Goal: Information Seeking & Learning: Find specific fact

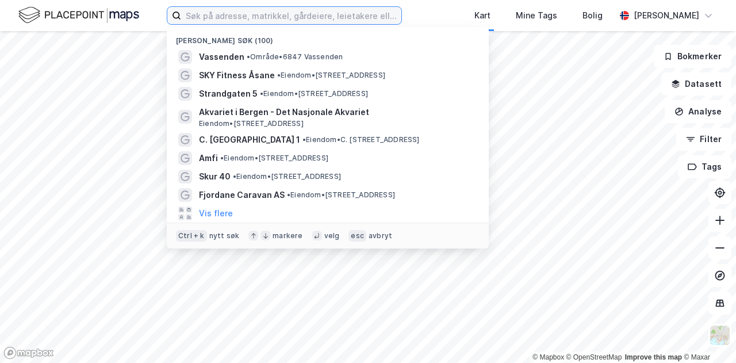
click at [286, 16] on input at bounding box center [291, 15] width 220 height 17
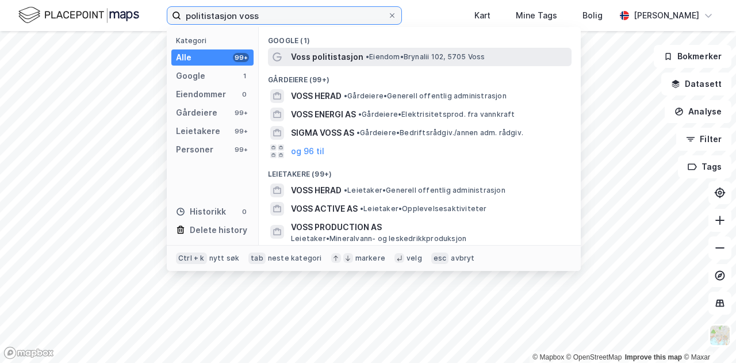
type input "politistasjon voss"
click at [326, 62] on span "Voss politistasjon" at bounding box center [327, 57] width 72 height 14
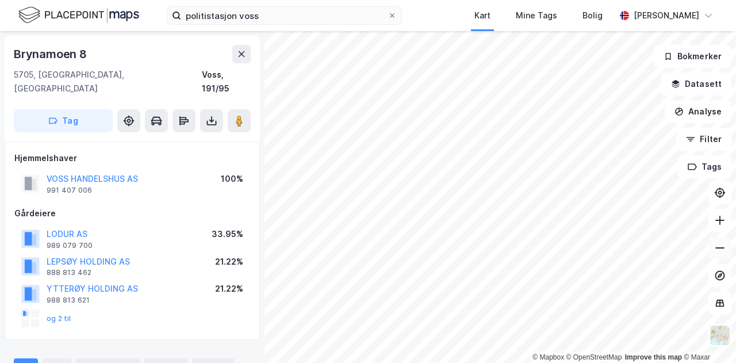
scroll to position [4, 0]
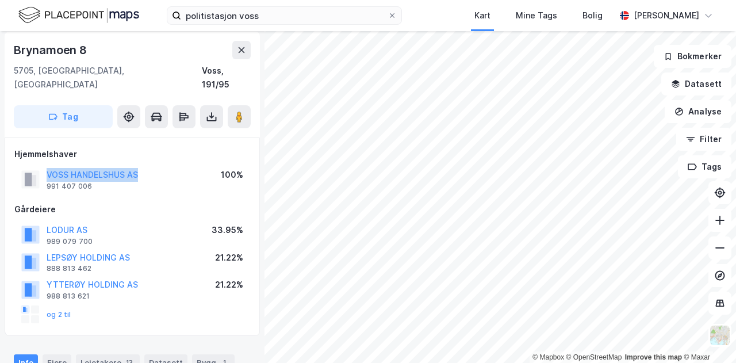
drag, startPoint x: 146, startPoint y: 160, endPoint x: 43, endPoint y: 164, distance: 103.5
click at [43, 166] on div "VOSS HANDELSHUS AS 991 407 006 100%" at bounding box center [132, 180] width 236 height 28
click at [0, 0] on button "VOSS HANDELSHUS AS" at bounding box center [0, 0] width 0 height 0
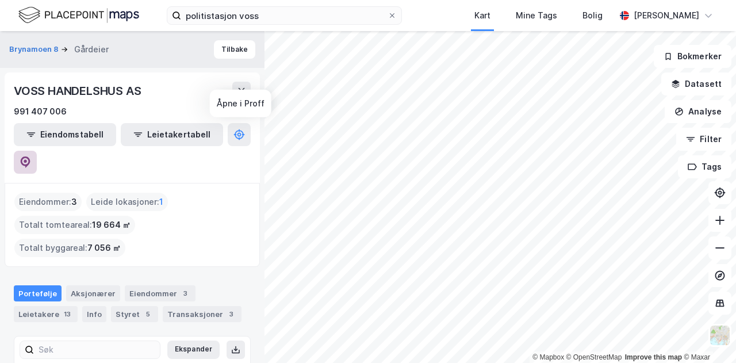
click at [37, 151] on button at bounding box center [25, 162] width 23 height 23
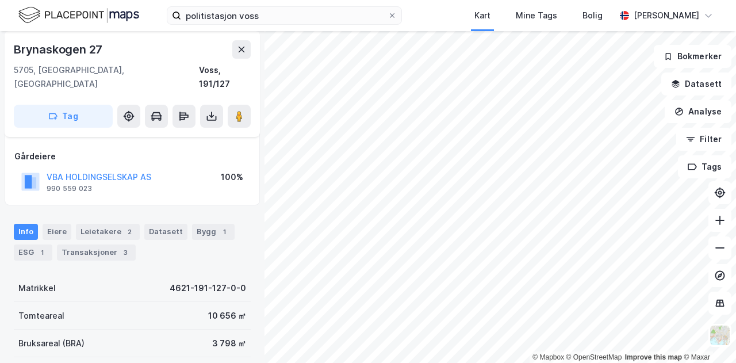
scroll to position [60, 0]
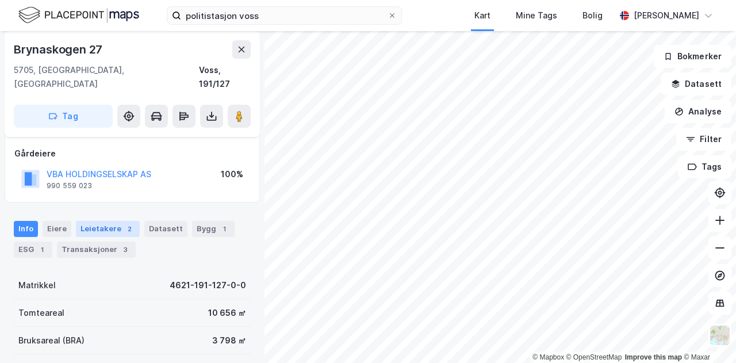
click at [111, 221] on div "Leietakere 2" at bounding box center [108, 229] width 64 height 16
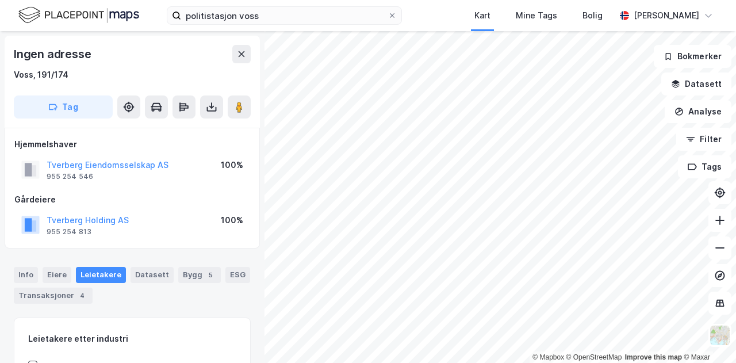
scroll to position [69, 0]
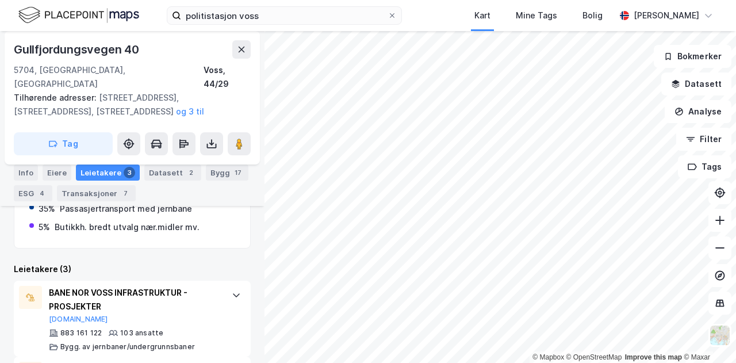
scroll to position [267, 0]
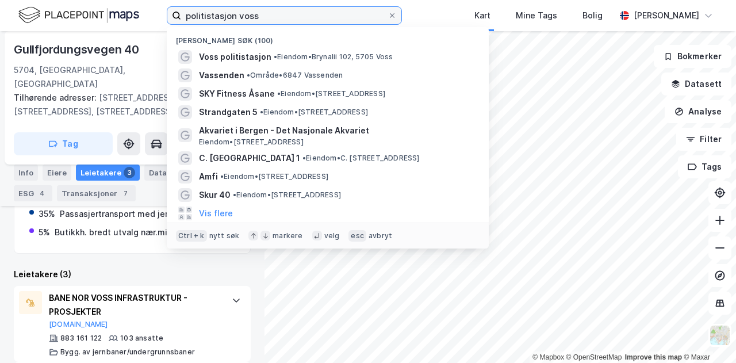
click at [291, 13] on input "politistasjon voss" at bounding box center [284, 15] width 206 height 17
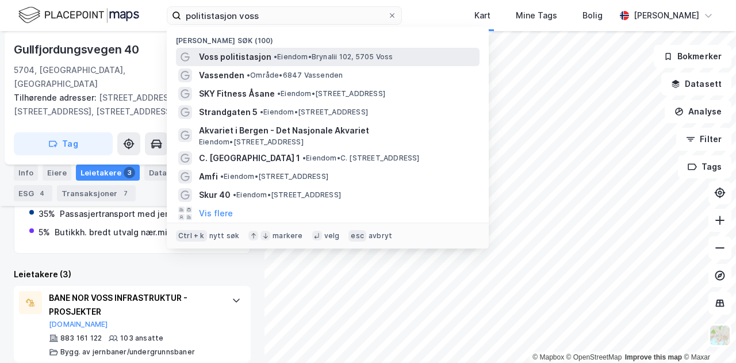
click at [288, 59] on span "• Eiendom • Brynalii 102, 5705 Voss" at bounding box center [333, 56] width 119 height 9
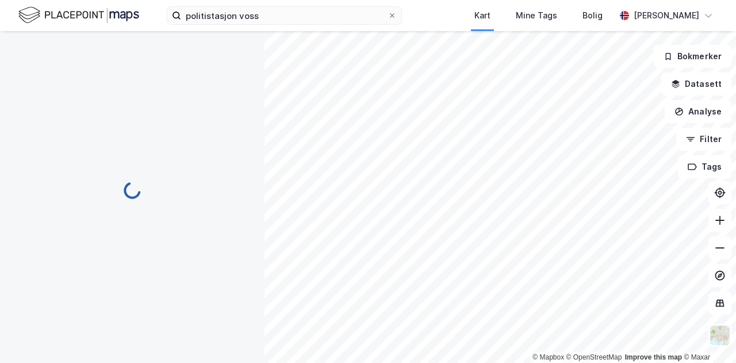
scroll to position [188, 0]
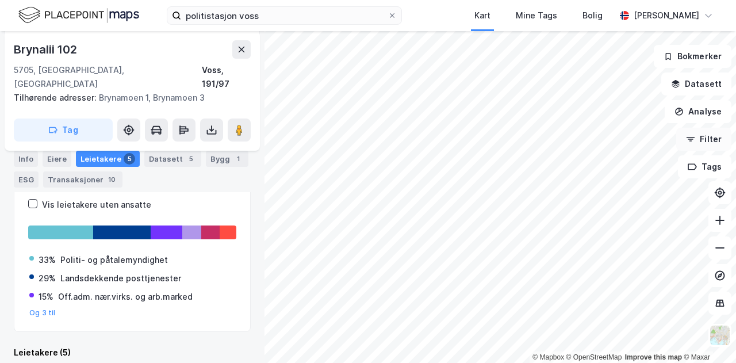
click at [695, 131] on div "© Mapbox © OpenStreetMap Improve this map © Maxar [STREET_ADDRESS], Vestland Vo…" at bounding box center [368, 197] width 736 height 332
click at [704, 172] on div "© Mapbox © OpenStreetMap Improve this map © Maxar [STREET_ADDRESS], Vestland Vo…" at bounding box center [368, 197] width 736 height 332
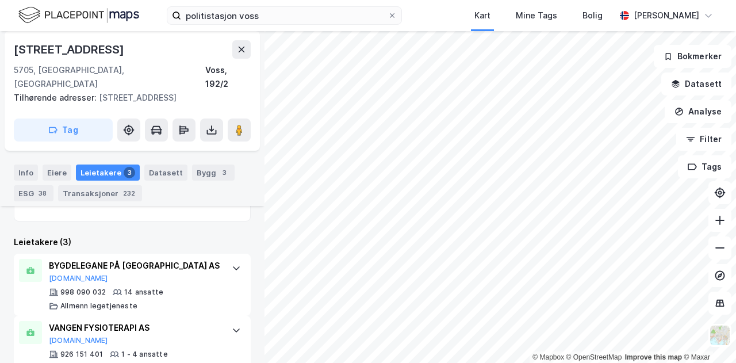
scroll to position [331, 0]
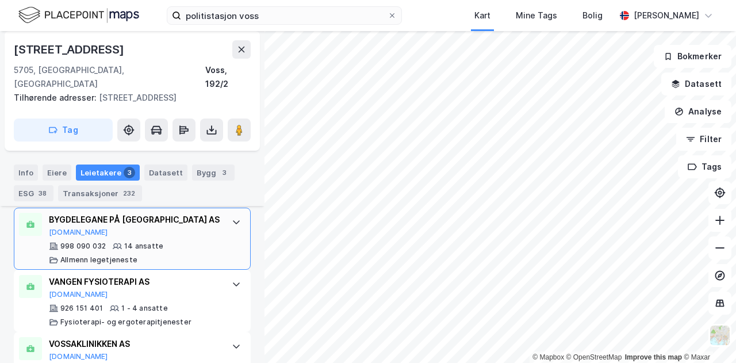
click at [184, 242] on div "998 090 032 14 ansatte Allmenn legetjeneste" at bounding box center [134, 252] width 171 height 23
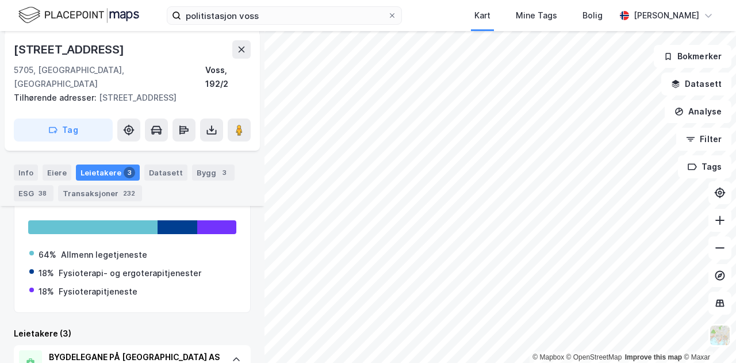
scroll to position [193, 0]
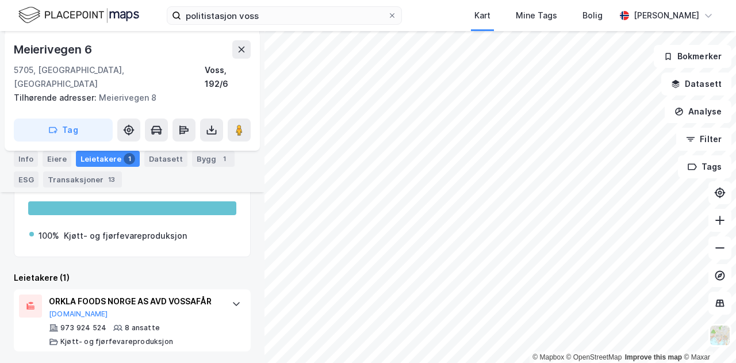
scroll to position [213, 0]
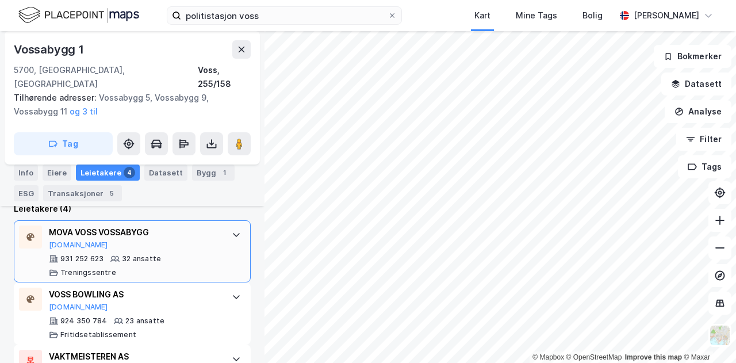
scroll to position [425, 0]
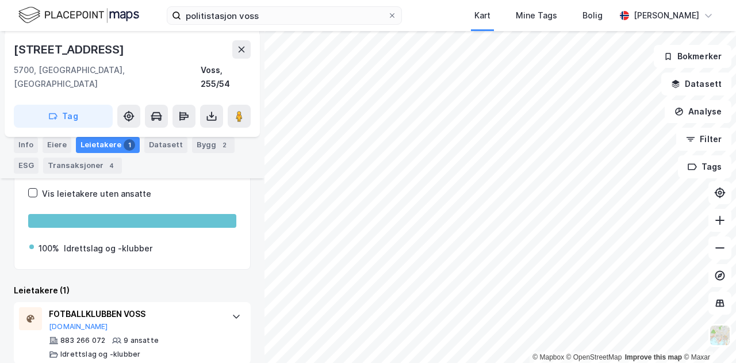
scroll to position [158, 0]
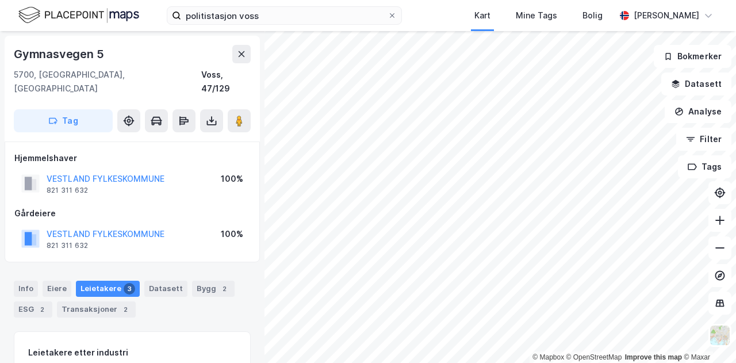
click at [429, 362] on html "politistasjon voss Kart Mine Tags Bolig [PERSON_NAME] © Mapbox © OpenStreetMap …" at bounding box center [368, 181] width 736 height 363
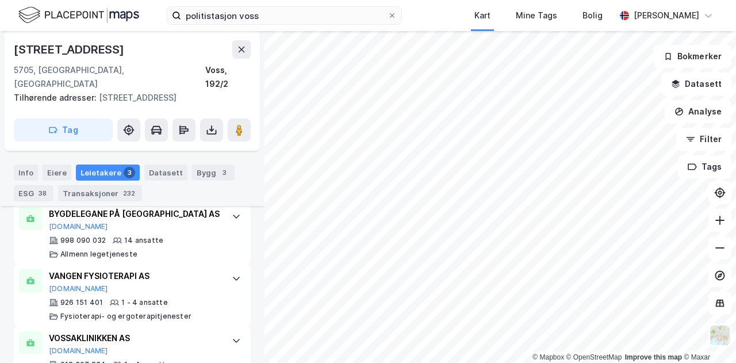
scroll to position [338, 0]
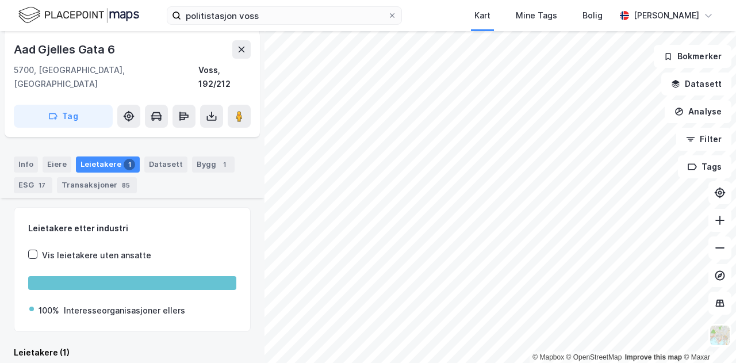
scroll to position [186, 0]
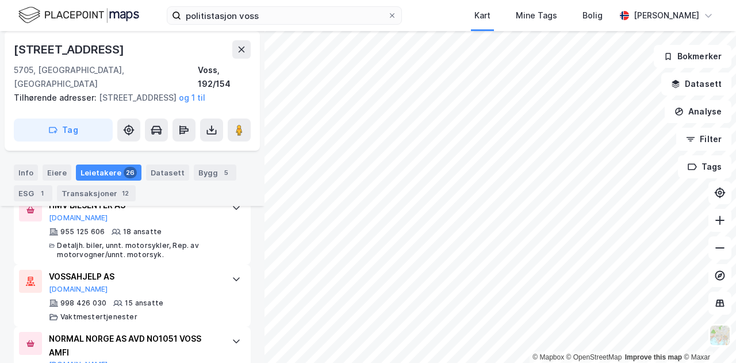
scroll to position [385, 0]
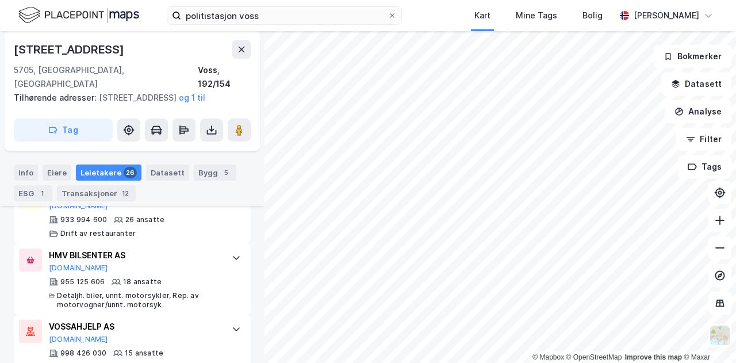
click at [452, 362] on html "politistasjon voss Kart Mine Tags Bolig [PERSON_NAME] © Mapbox © OpenStreetMap …" at bounding box center [368, 181] width 736 height 363
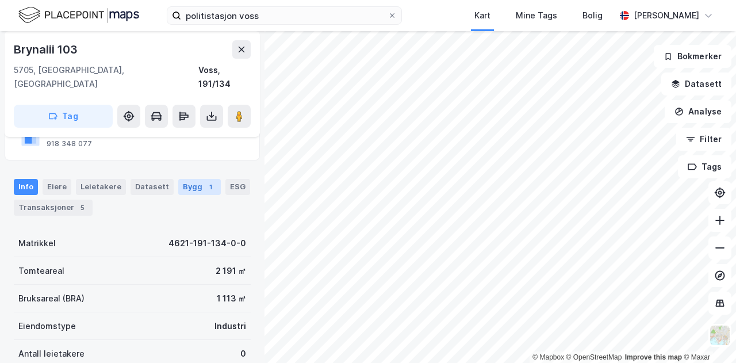
scroll to position [101, 0]
click at [107, 179] on div "Leietakere" at bounding box center [101, 187] width 50 height 16
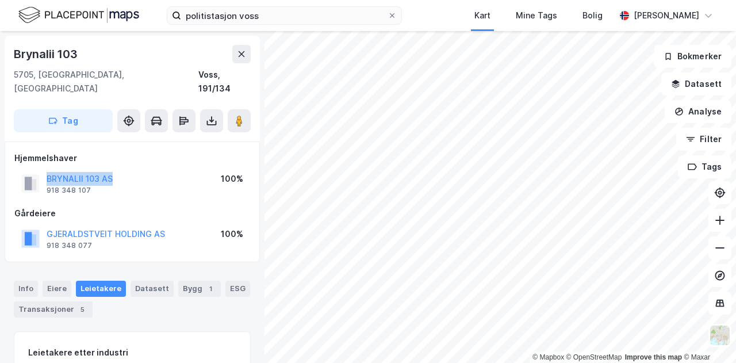
drag, startPoint x: 117, startPoint y: 161, endPoint x: 44, endPoint y: 157, distance: 73.1
click at [44, 170] on div "BRYNALII 103 AS 918 348 107 100%" at bounding box center [132, 184] width 236 height 28
copy button "BRYNALII 103 AS"
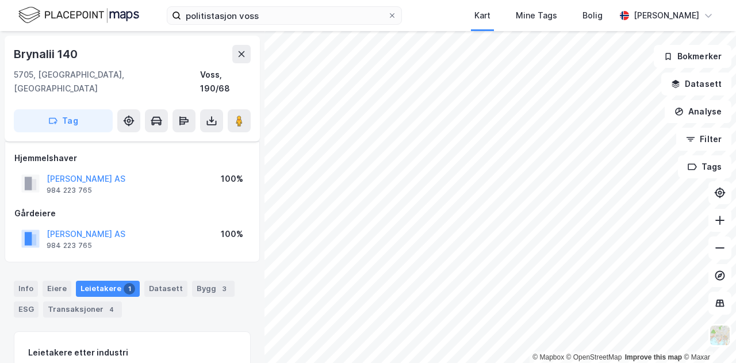
scroll to position [5, 0]
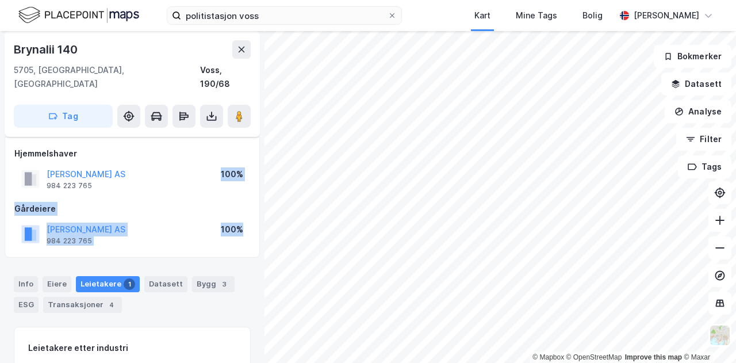
drag, startPoint x: 97, startPoint y: 237, endPoint x: 164, endPoint y: 176, distance: 90.3
click at [164, 176] on div "Hjemmelshaver [PERSON_NAME] AS 984 223 765 100% Gårdeiere [PERSON_NAME] AS 984 …" at bounding box center [132, 197] width 255 height 121
click at [164, 176] on div "[PERSON_NAME] AS 984 223 765 100%" at bounding box center [132, 179] width 236 height 28
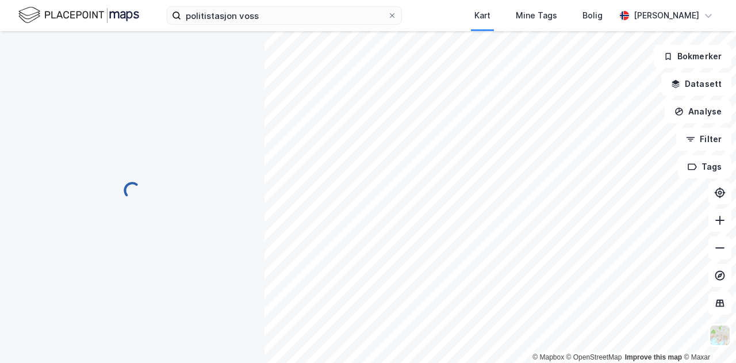
scroll to position [0, 0]
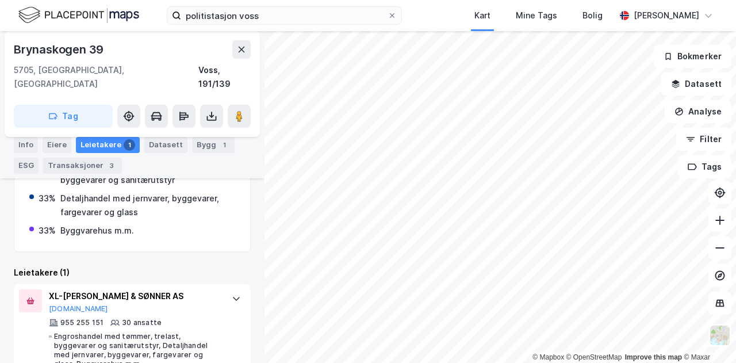
scroll to position [269, 0]
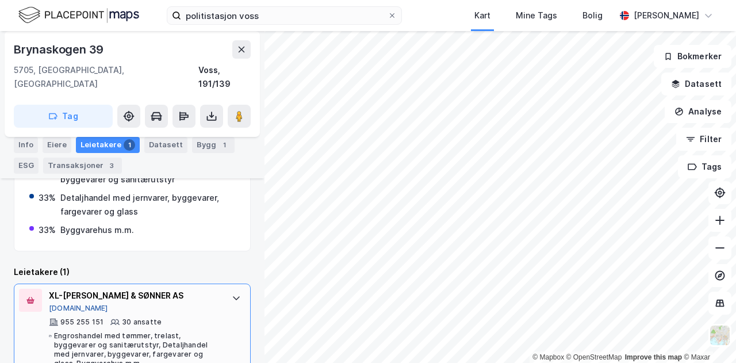
click at [64, 303] on button "[DOMAIN_NAME]" at bounding box center [78, 307] width 59 height 9
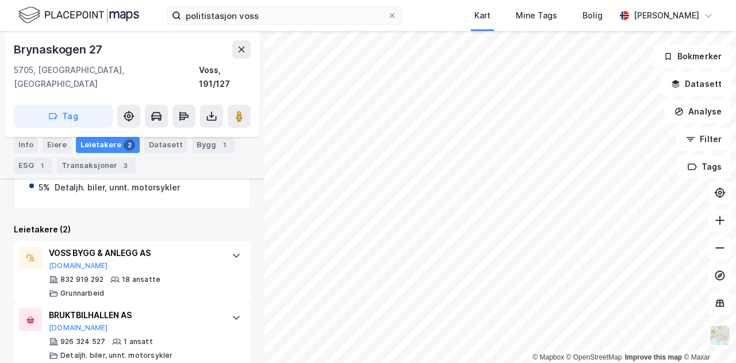
scroll to position [266, 0]
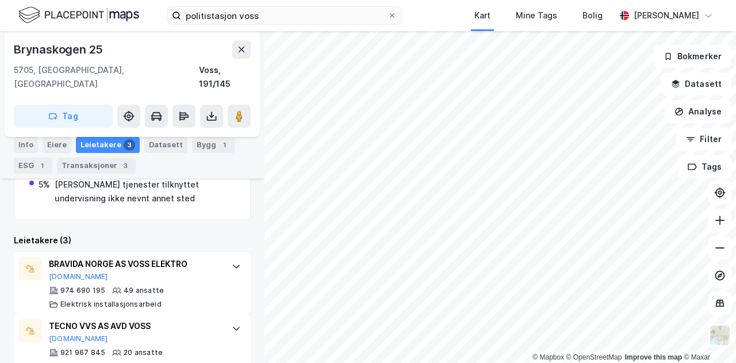
scroll to position [276, 0]
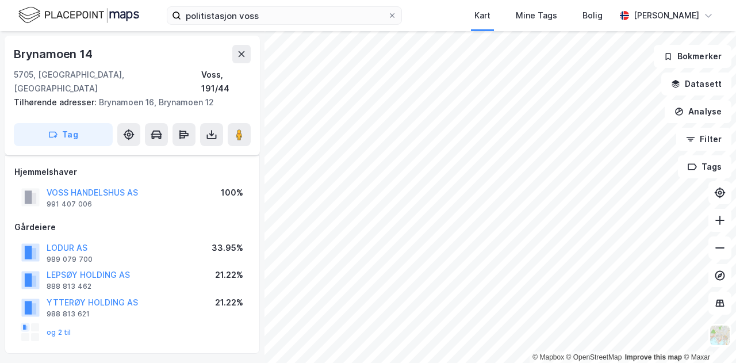
scroll to position [240, 0]
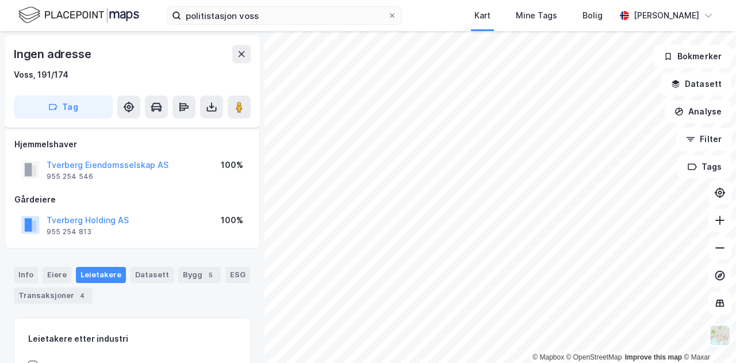
scroll to position [148, 0]
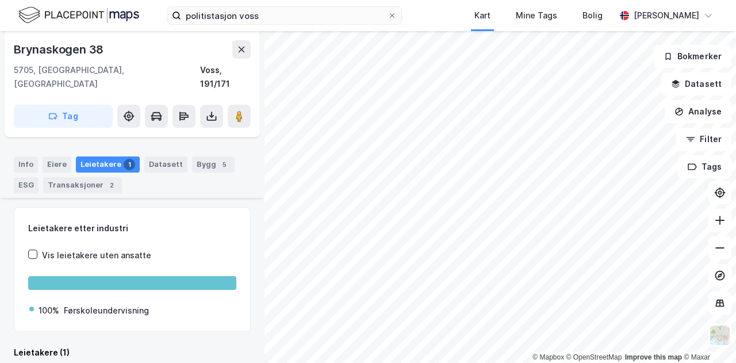
scroll to position [200, 0]
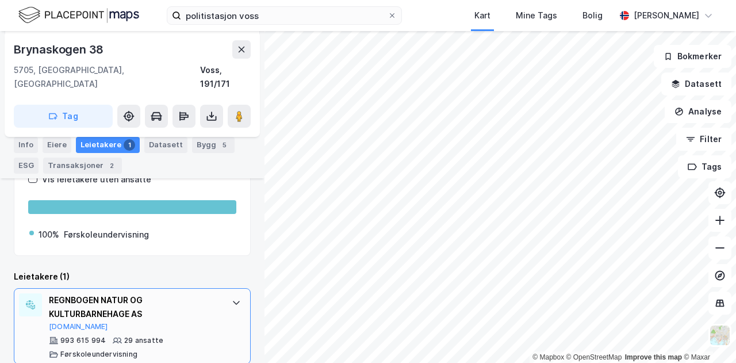
click at [235, 293] on div at bounding box center [236, 302] width 18 height 18
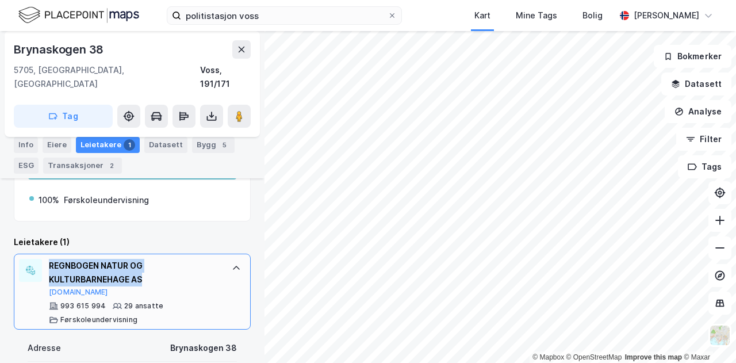
drag, startPoint x: 149, startPoint y: 261, endPoint x: 48, endPoint y: 246, distance: 102.8
click at [48, 253] on div "REGNBOGEN NATUR OG KULTURBARNEHAGE AS [DOMAIN_NAME] 993 615 994 29 ansatte Førs…" at bounding box center [132, 291] width 237 height 76
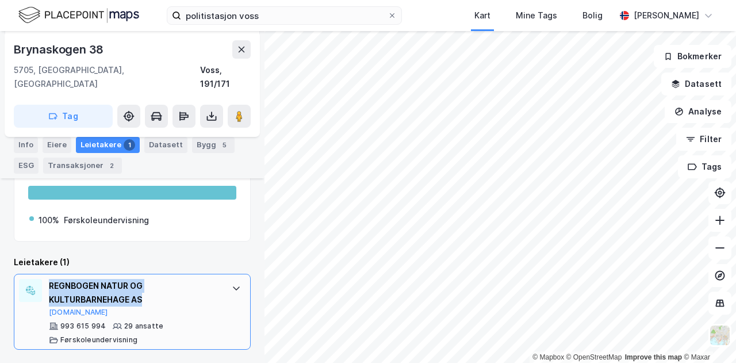
scroll to position [200, 0]
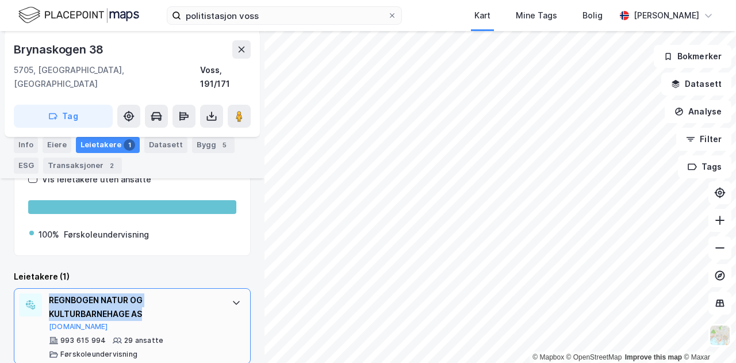
copy div "REGNBOGEN NATUR OG KULTURBARNEHAGE AS"
